Goal: Information Seeking & Learning: Learn about a topic

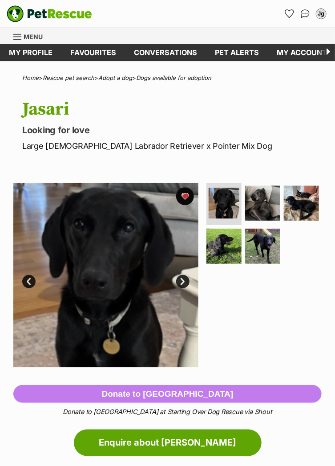
click at [128, 259] on img at bounding box center [105, 275] width 185 height 185
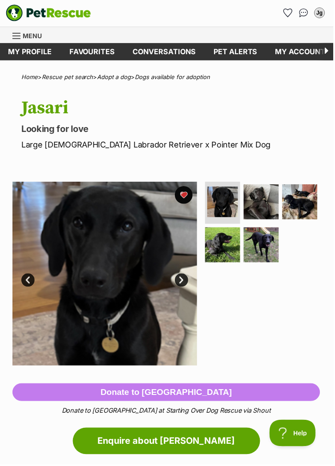
click at [185, 283] on link "Next" at bounding box center [182, 281] width 13 height 13
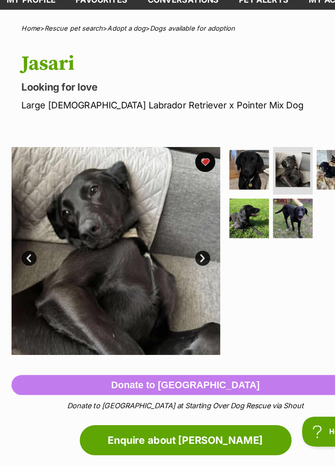
scroll to position [0, 0]
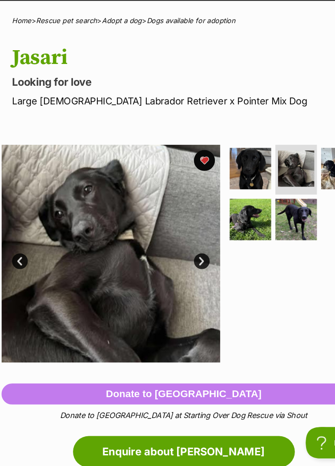
click at [185, 278] on link "Next" at bounding box center [182, 281] width 13 height 13
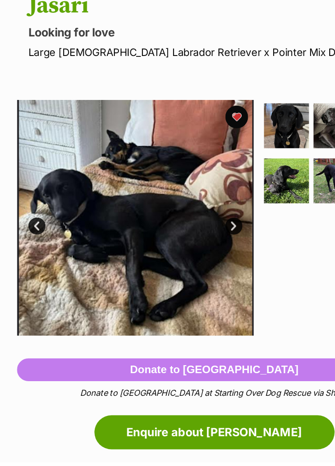
click at [188, 281] on link "Next" at bounding box center [182, 281] width 13 height 13
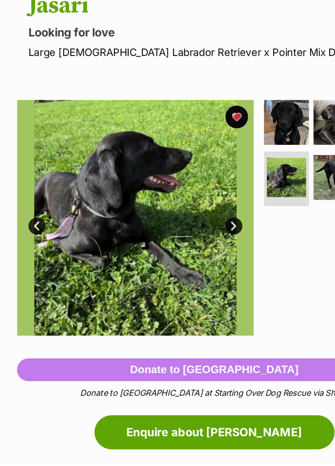
click at [182, 281] on link "Next" at bounding box center [182, 281] width 13 height 13
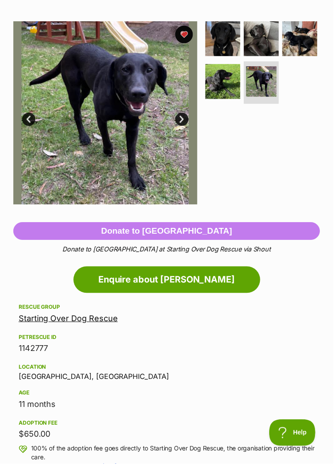
scroll to position [0, 0]
